Goal: Information Seeking & Learning: Learn about a topic

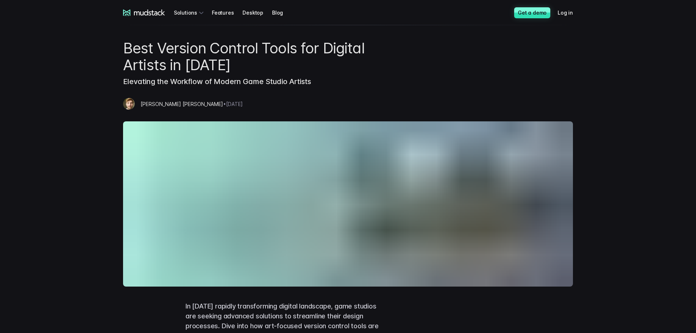
click at [149, 10] on icon at bounding box center [144, 13] width 42 height 7
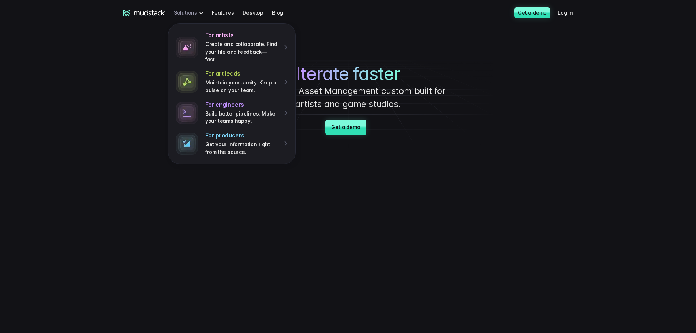
click at [191, 9] on div "For artists Create and collaborate. Find your file and feedback— fast. For art …" at bounding box center [190, 13] width 32 height 14
click at [226, 70] on h4 "For art leads" at bounding box center [242, 74] width 74 height 8
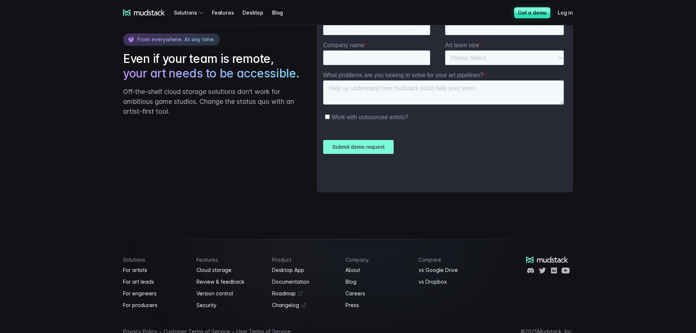
scroll to position [1125, 0]
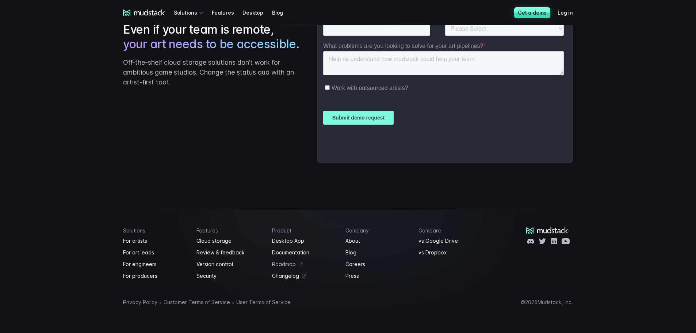
click at [279, 264] on link "Roadmap" at bounding box center [304, 264] width 65 height 9
click at [231, 241] on link "Cloud storage" at bounding box center [230, 240] width 67 height 9
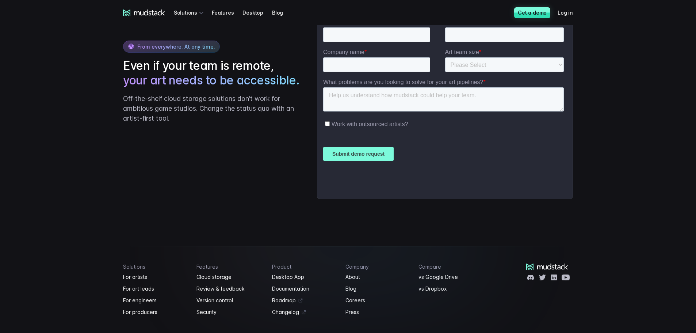
scroll to position [1165, 0]
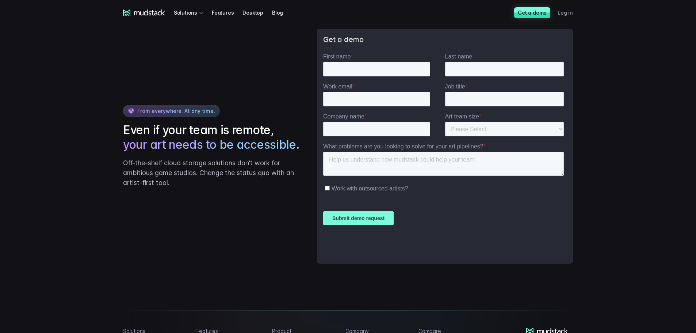
click at [563, 11] on link "Log in" at bounding box center [570, 13] width 24 height 14
